Goal: Task Accomplishment & Management: Manage account settings

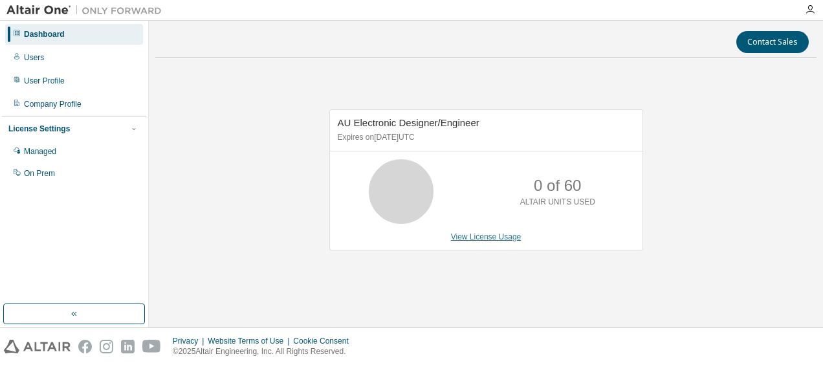
click at [485, 237] on link "View License Usage" at bounding box center [486, 236] width 71 height 9
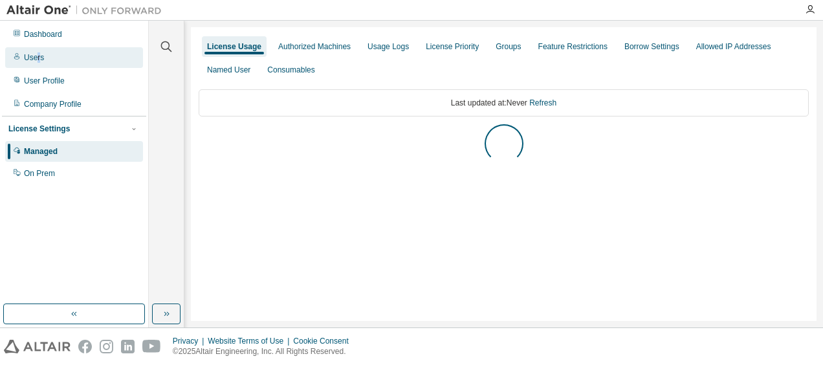
drag, startPoint x: 36, startPoint y: 59, endPoint x: 47, endPoint y: 63, distance: 11.9
click at [38, 60] on div "Users" at bounding box center [34, 57] width 20 height 10
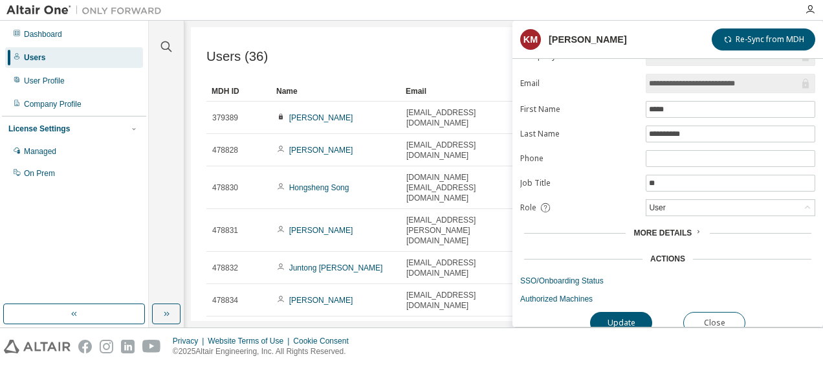
scroll to position [29, 0]
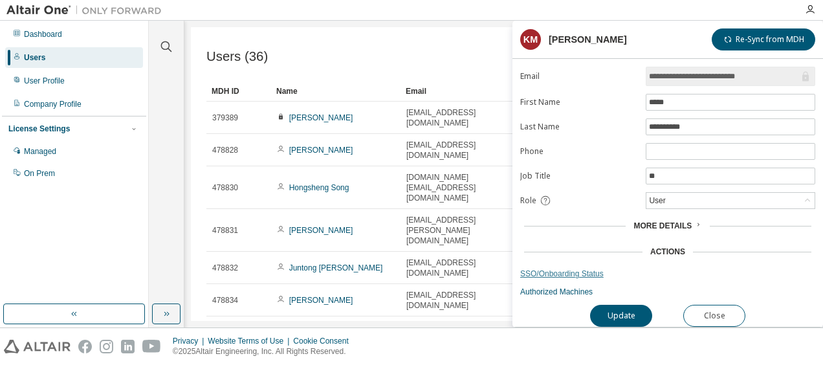
click at [558, 269] on link "SSO/Onboarding Status" at bounding box center [667, 274] width 295 height 10
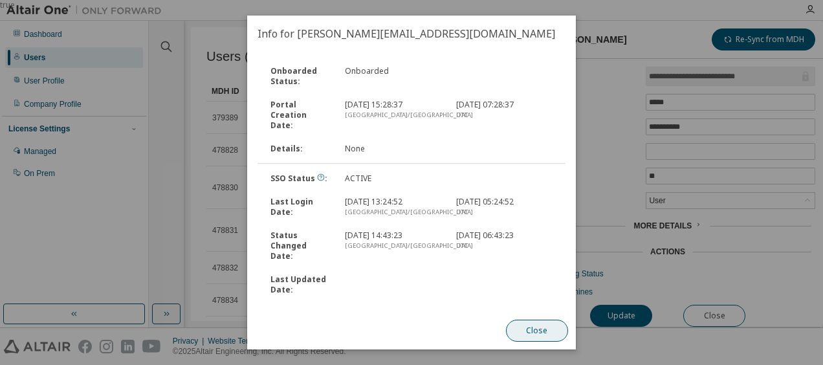
click at [524, 335] on button "Close" at bounding box center [537, 331] width 62 height 22
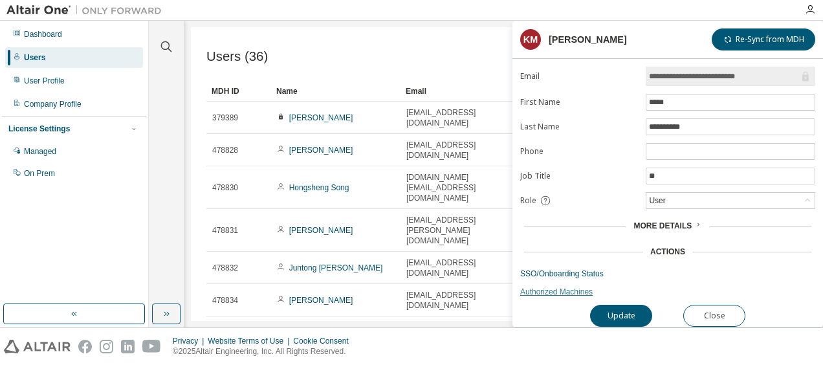
click at [532, 287] on link "Authorized Machines" at bounding box center [667, 292] width 295 height 10
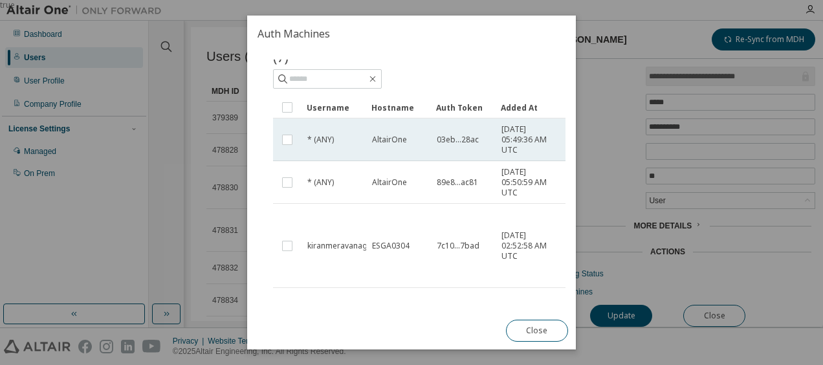
scroll to position [65, 0]
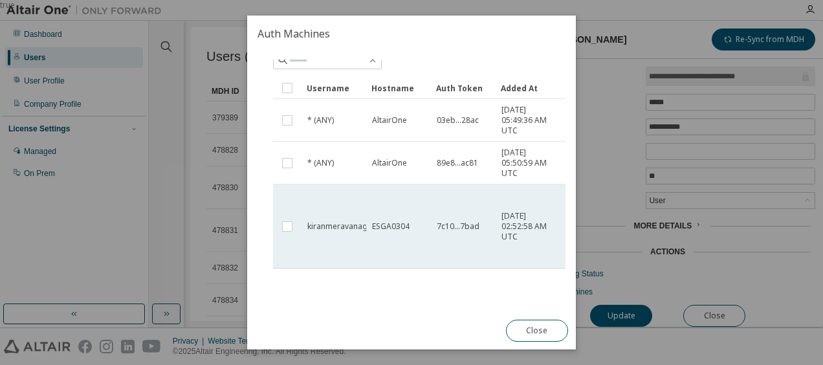
click at [348, 223] on span "kiranmeravanagi" at bounding box center [338, 226] width 62 height 10
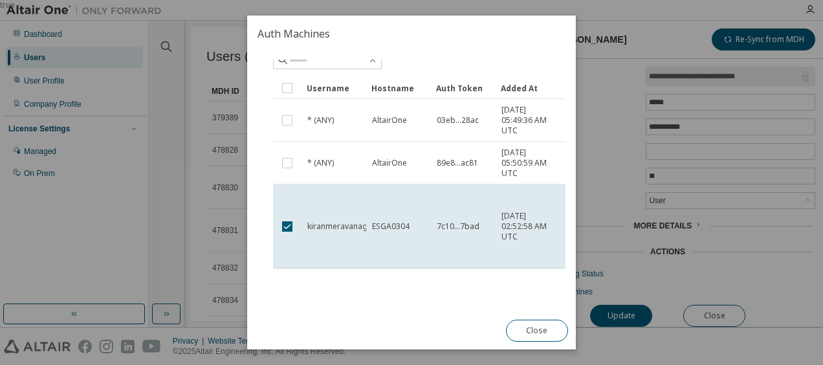
scroll to position [65, 66]
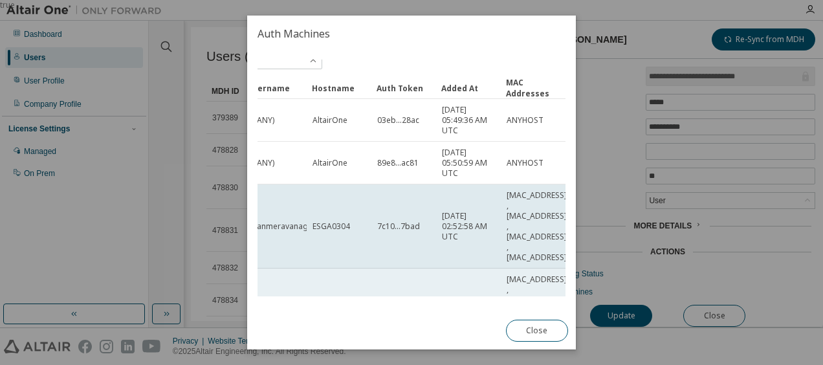
click at [294, 288] on td "kiranmeravanagi" at bounding box center [274, 311] width 65 height 84
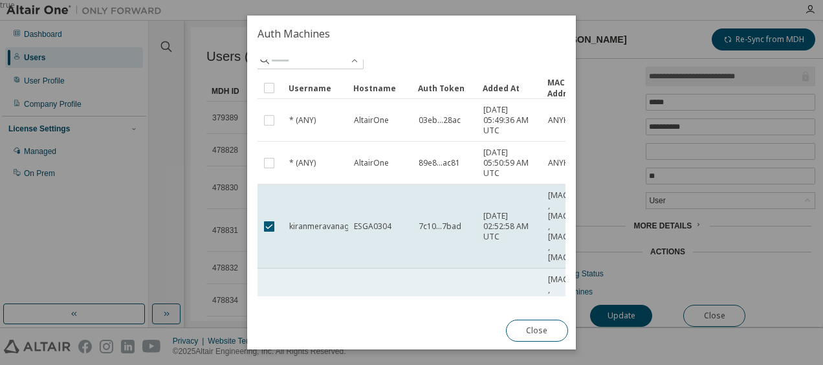
scroll to position [65, 0]
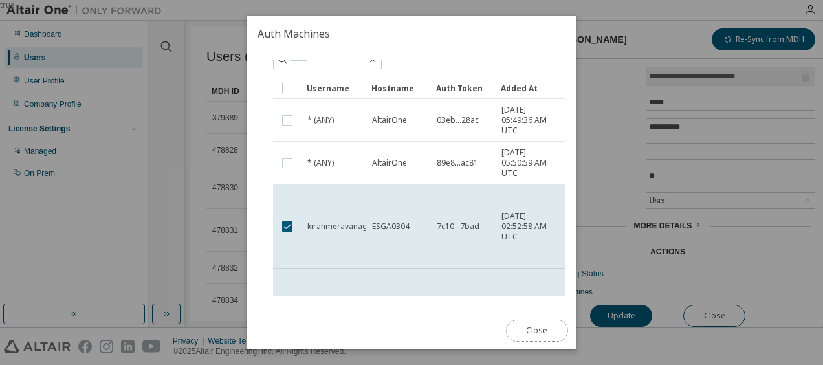
click at [514, 332] on button "Close" at bounding box center [537, 331] width 62 height 22
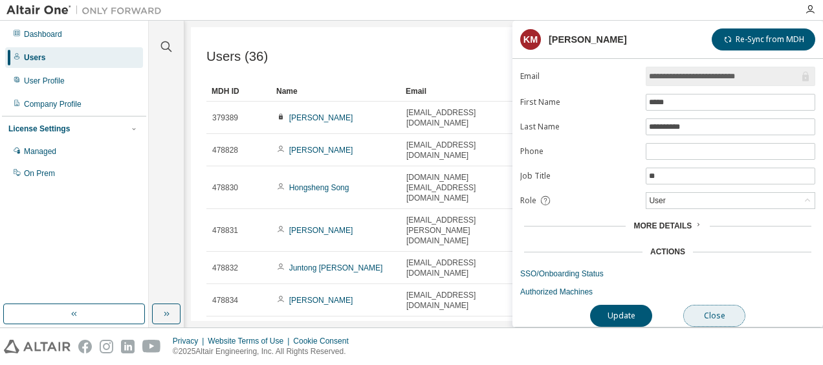
click at [725, 312] on button "Close" at bounding box center [714, 316] width 62 height 22
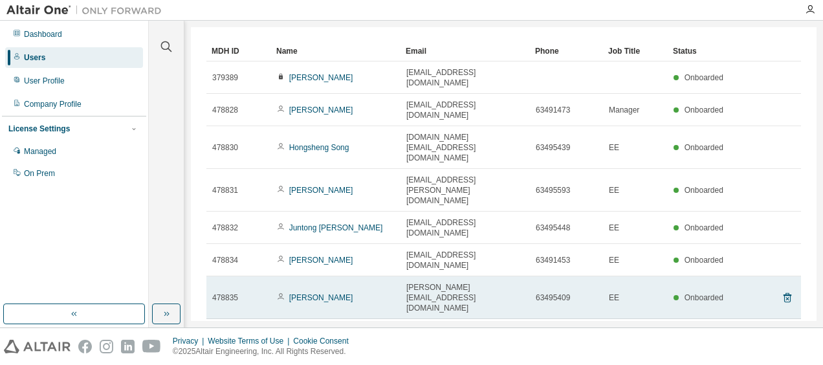
scroll to position [60, 0]
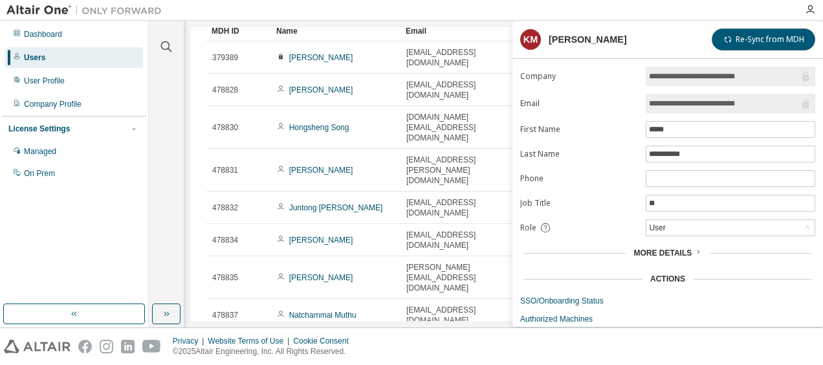
drag, startPoint x: 779, startPoint y: 40, endPoint x: 610, endPoint y: 61, distance: 170.8
click at [770, 40] on button "Re-Sync from MDH" at bounding box center [764, 39] width 104 height 22
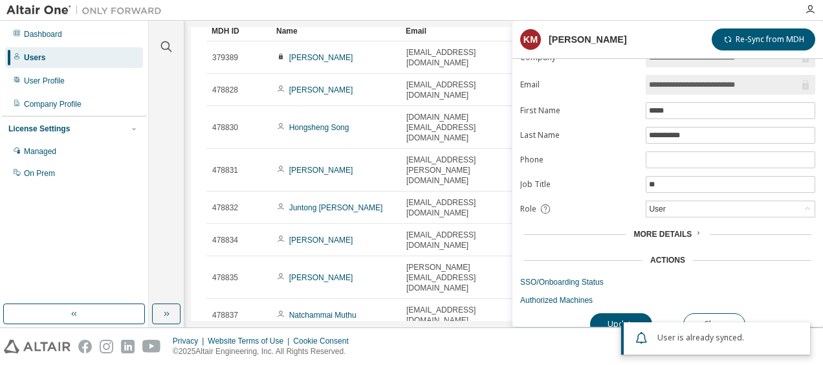
scroll to position [29, 0]
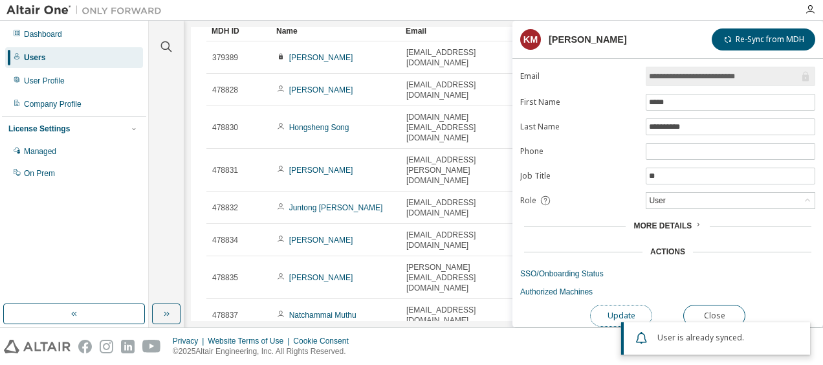
click at [620, 309] on button "Update" at bounding box center [621, 316] width 62 height 22
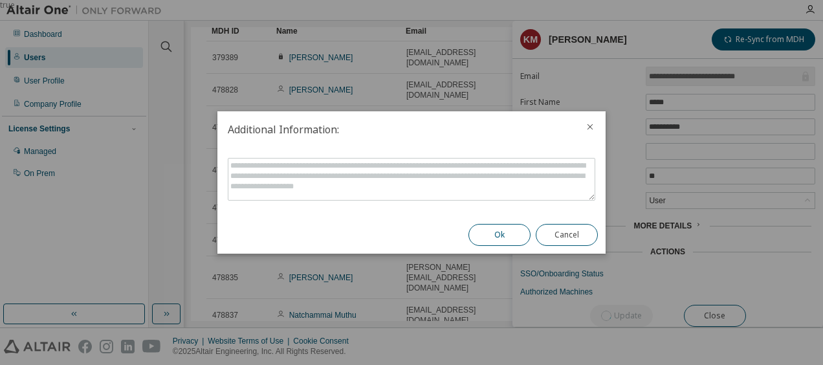
click at [495, 243] on button "Ok" at bounding box center [500, 235] width 62 height 22
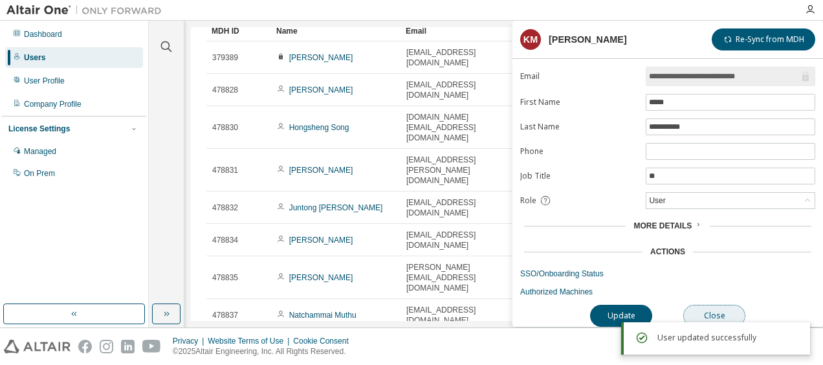
click at [735, 310] on button "Close" at bounding box center [714, 316] width 62 height 22
